Goal: Use online tool/utility: Use online tool/utility

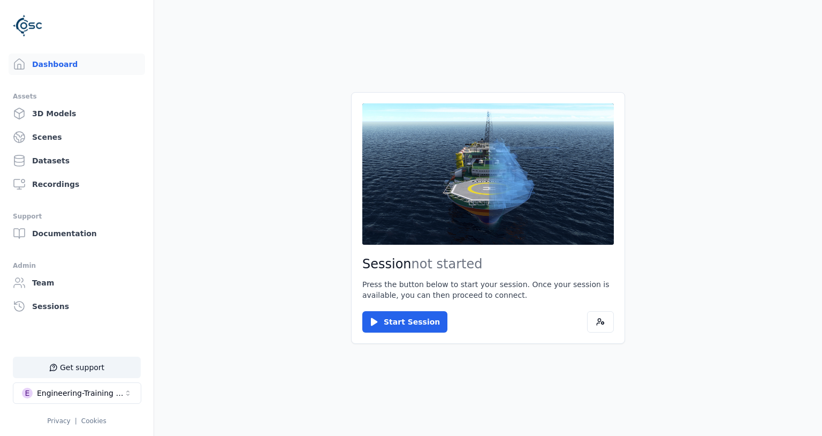
click at [408, 316] on button "Start Session" at bounding box center [404, 321] width 85 height 21
